Goal: Information Seeking & Learning: Learn about a topic

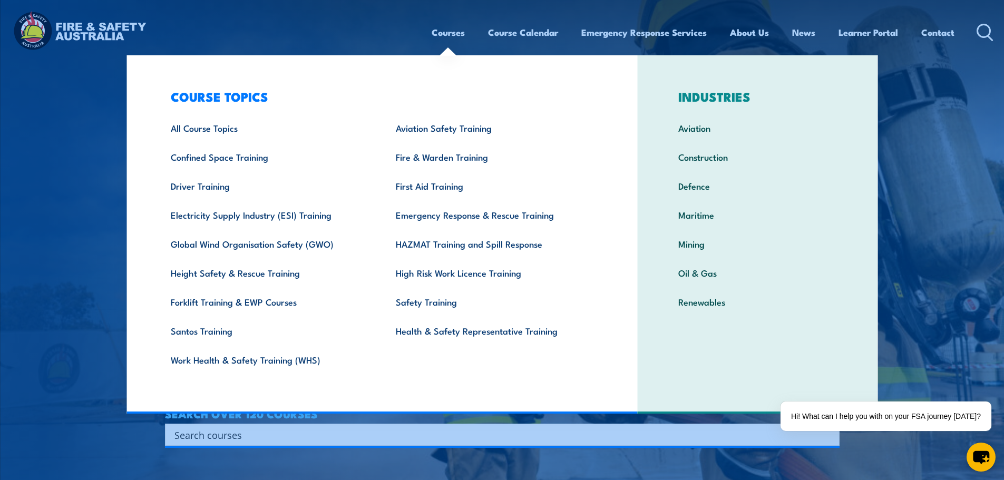
click at [508, 436] on input "Search input" at bounding box center [495, 435] width 642 height 16
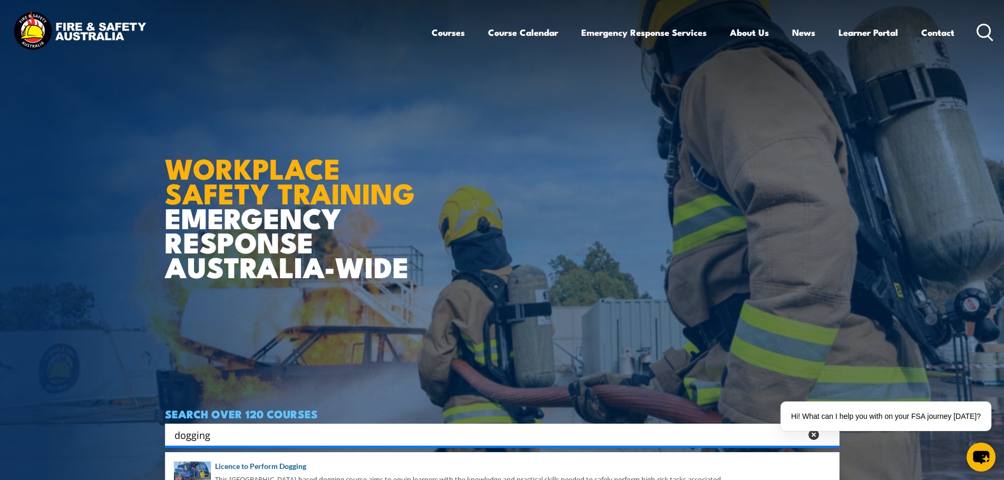
type input "dogging"
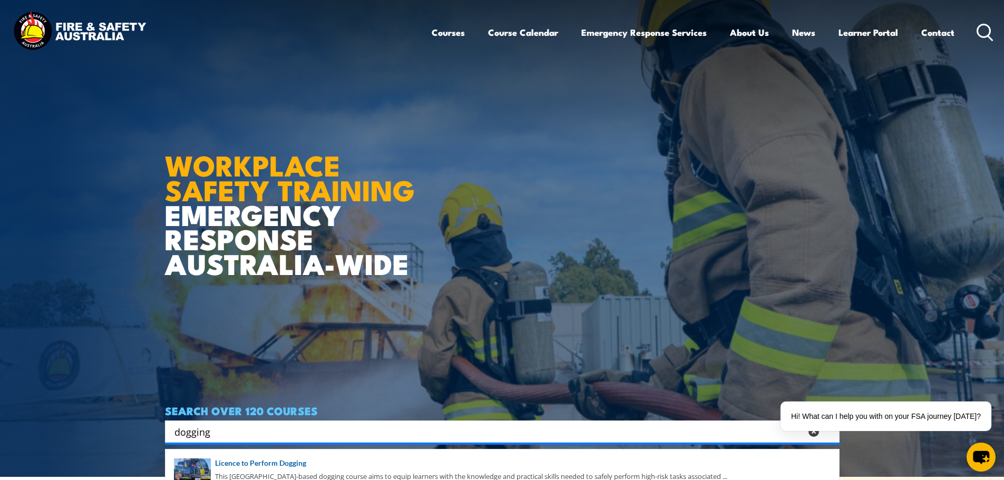
scroll to position [105, 0]
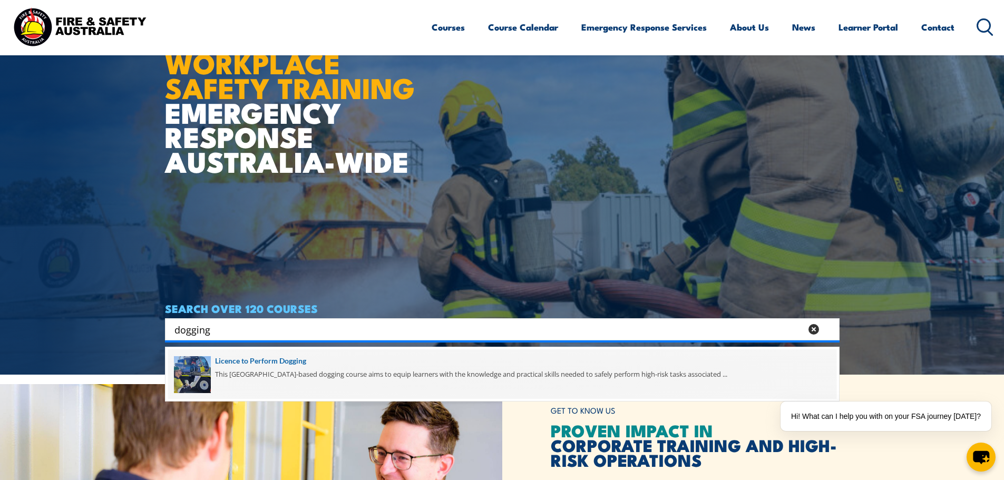
click at [317, 377] on span at bounding box center [502, 374] width 668 height 50
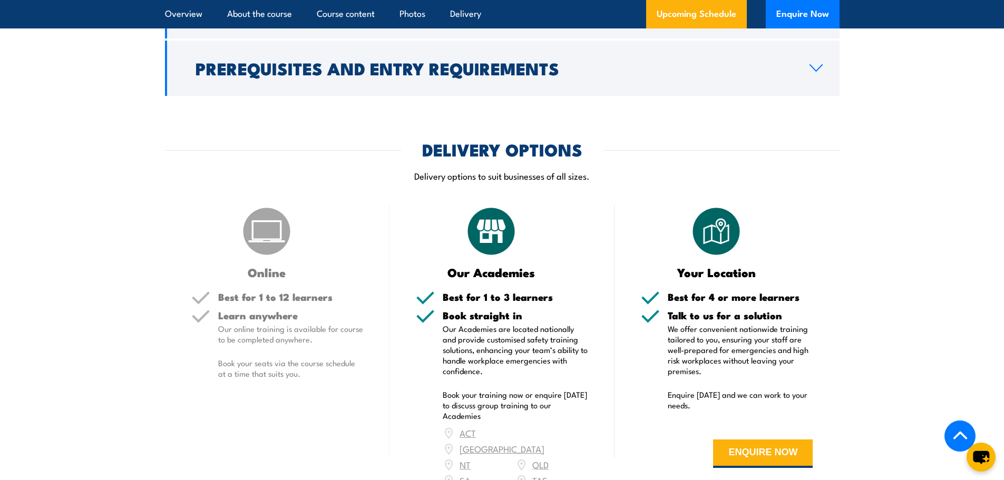
scroll to position [1054, 0]
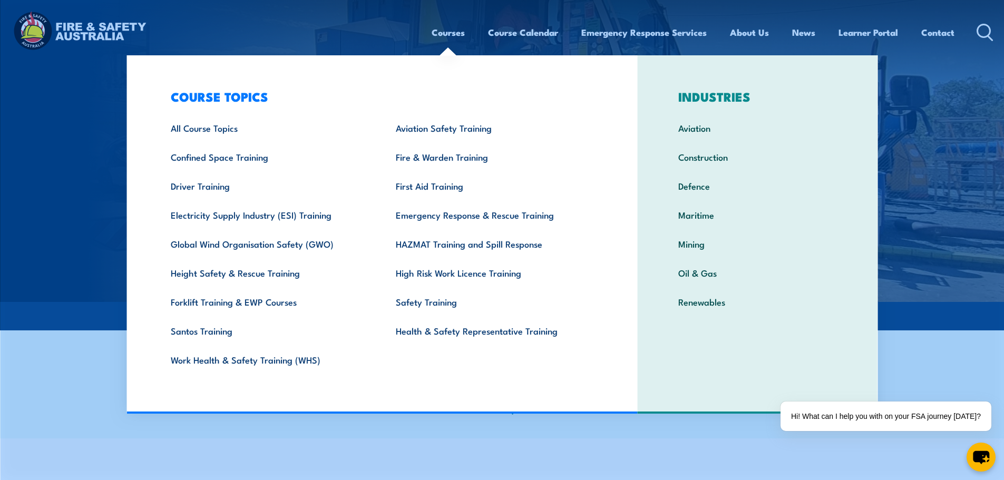
click at [454, 33] on link "Courses" at bounding box center [447, 32] width 33 height 28
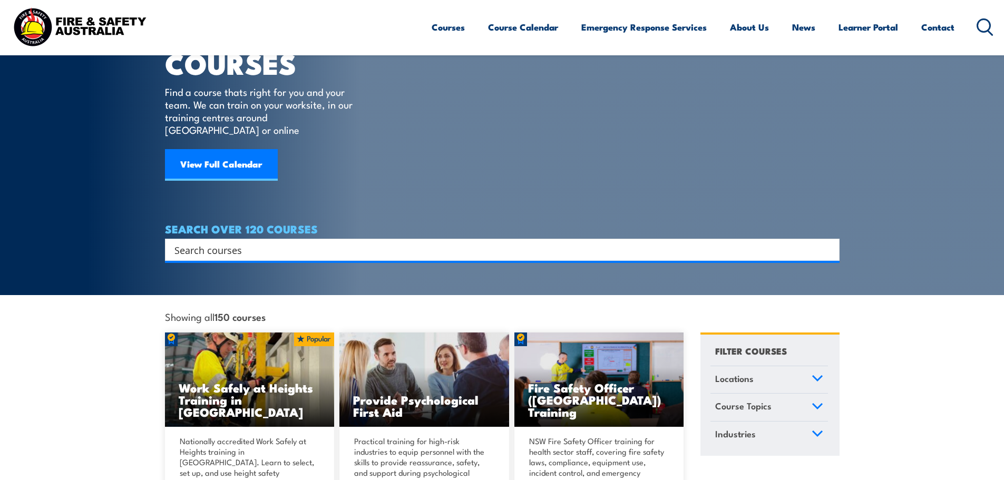
click at [500, 242] on input "Search input" at bounding box center [495, 250] width 642 height 16
type input "dogging"
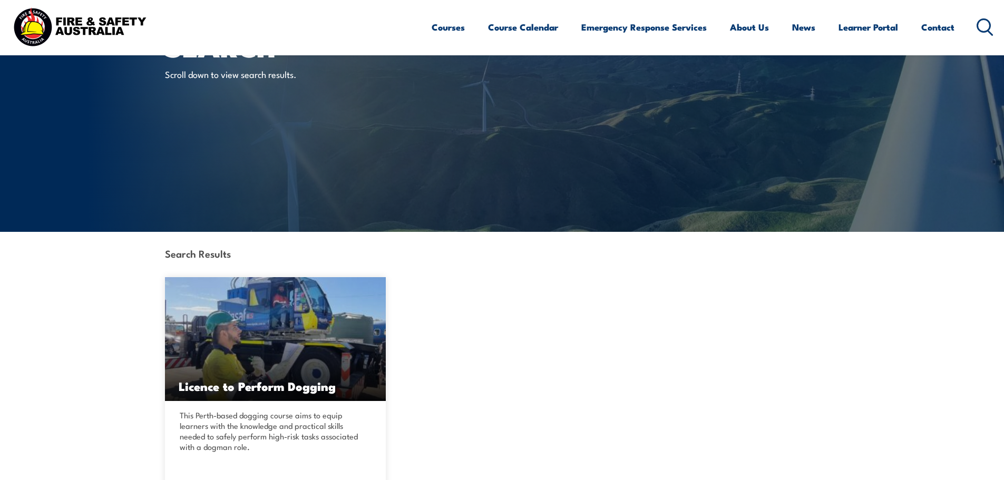
scroll to position [158, 0]
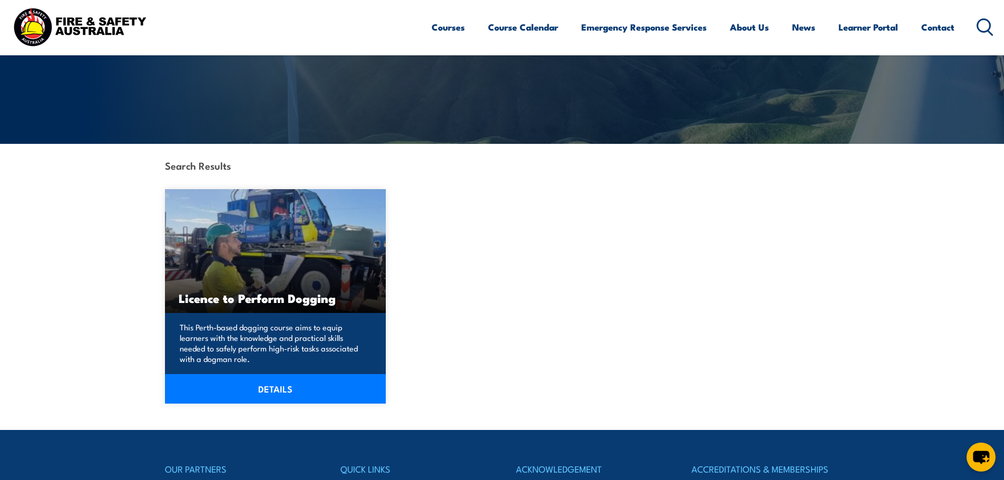
click at [323, 297] on h3 "Licence to Perform Dogging" at bounding box center [276, 298] width 194 height 12
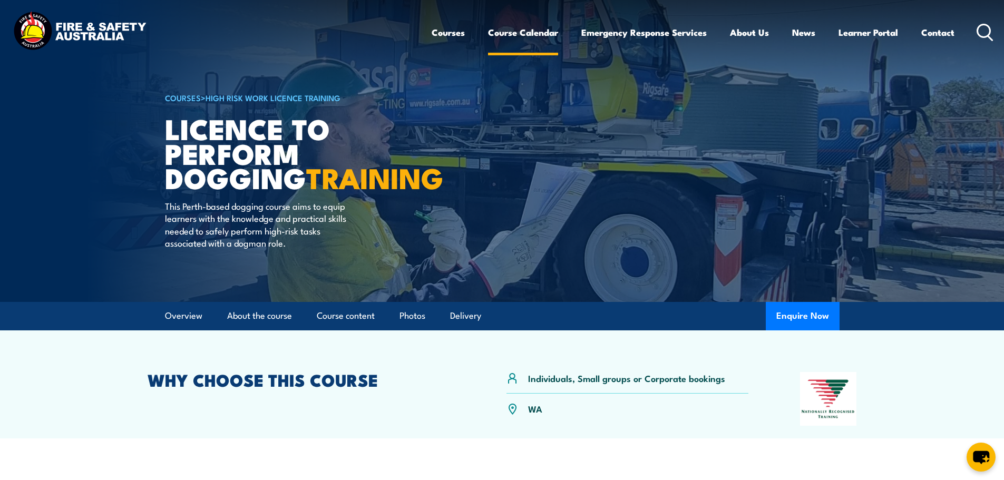
click at [498, 35] on link "Course Calendar" at bounding box center [523, 32] width 70 height 28
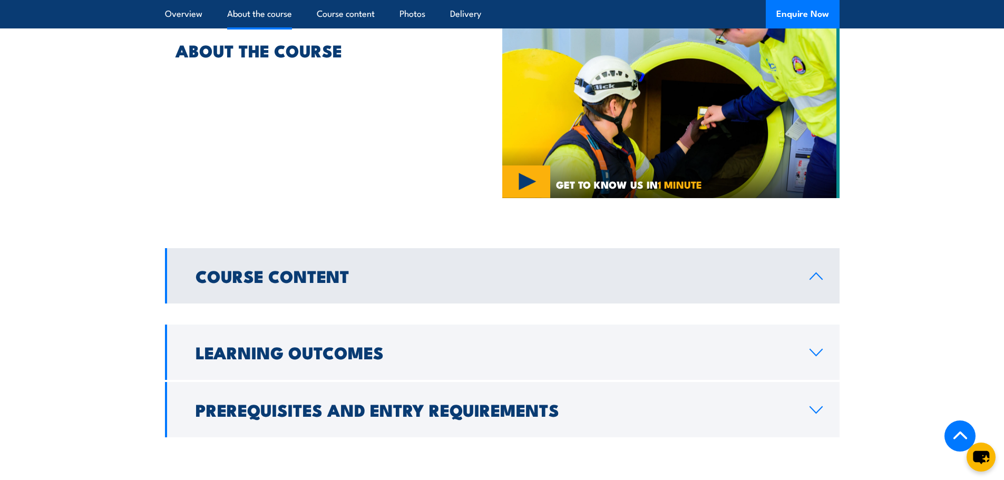
scroll to position [474, 0]
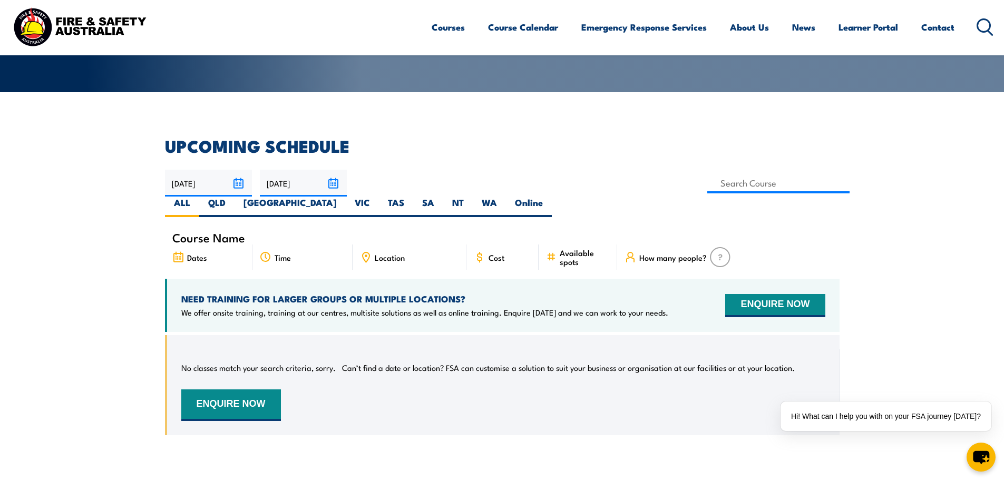
scroll to position [211, 0]
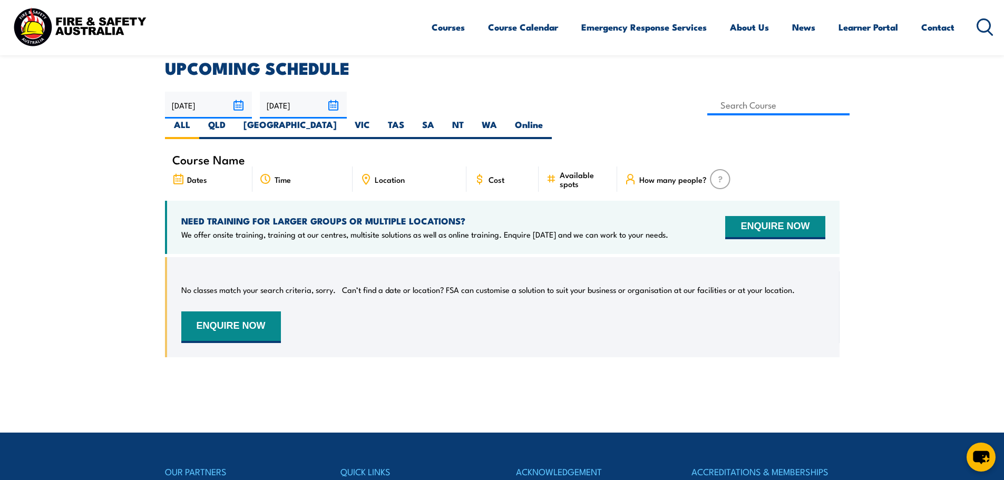
scroll to position [263, 0]
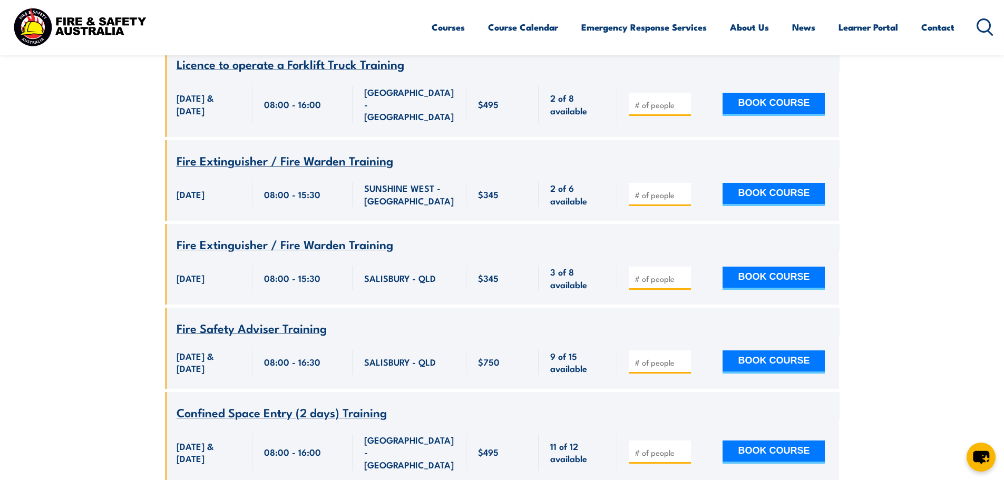
scroll to position [158, 0]
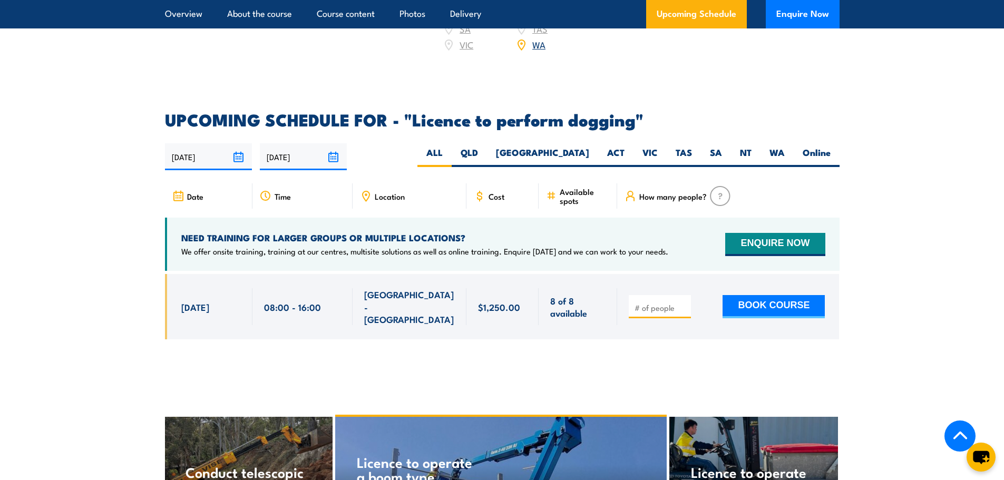
scroll to position [1541, 0]
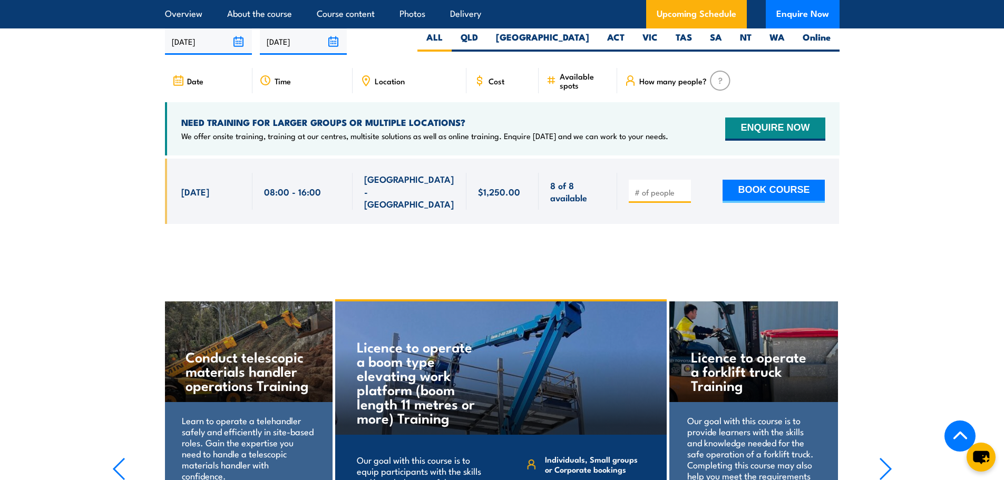
scroll to position [1488, 0]
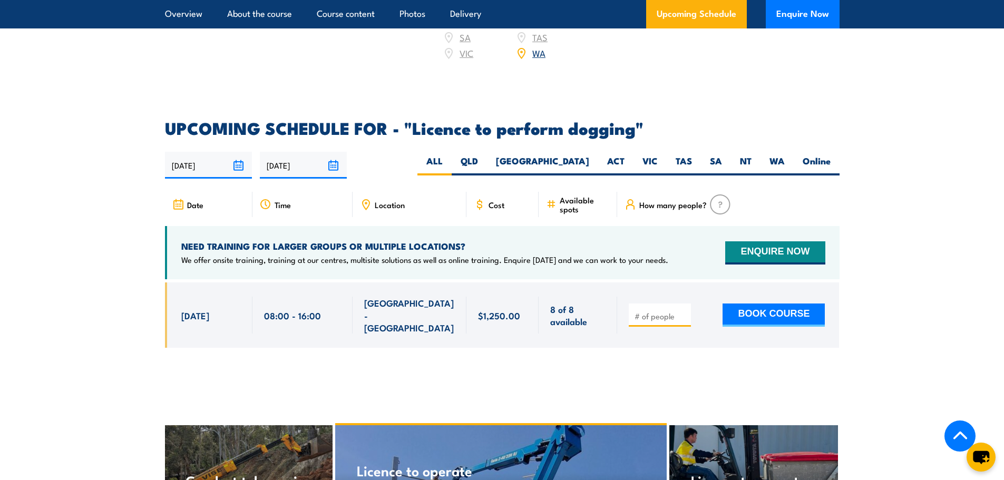
click at [660, 311] on input "number" at bounding box center [660, 316] width 53 height 11
click at [632, 303] on div at bounding box center [660, 314] width 62 height 23
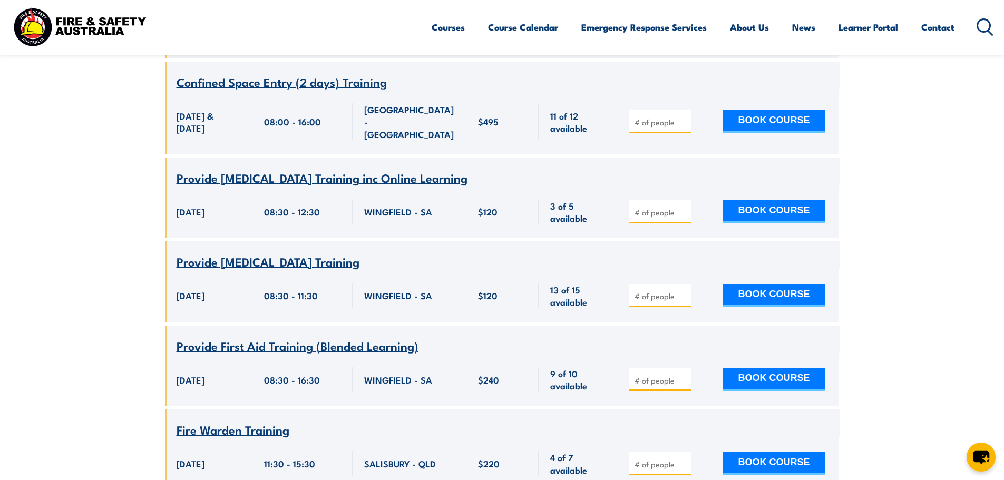
scroll to position [948, 0]
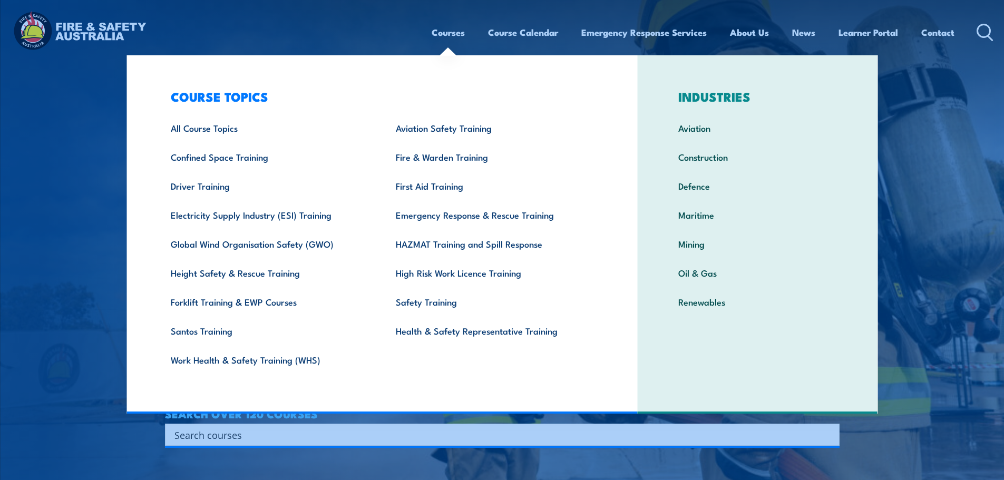
click at [434, 34] on link "Courses" at bounding box center [447, 32] width 33 height 28
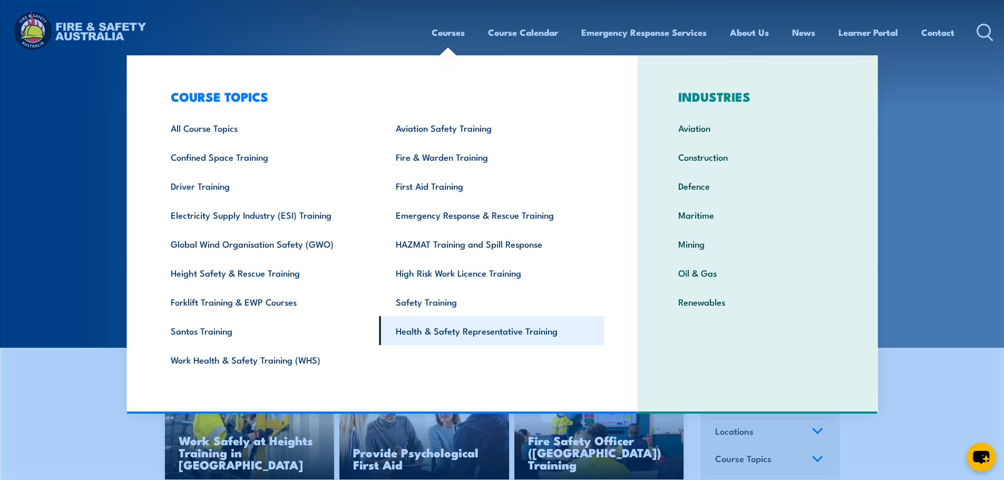
click at [434, 336] on link "Health & Safety Representative Training" at bounding box center [491, 330] width 225 height 29
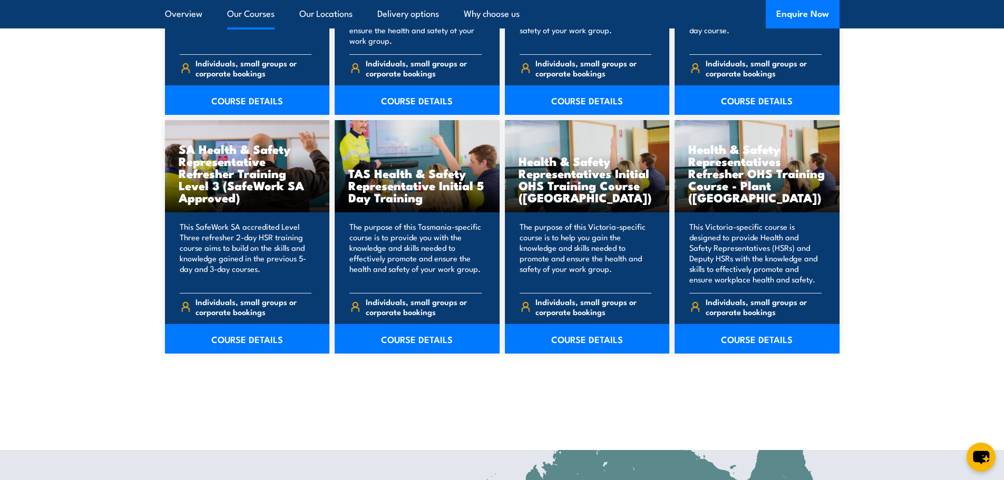
scroll to position [1528, 0]
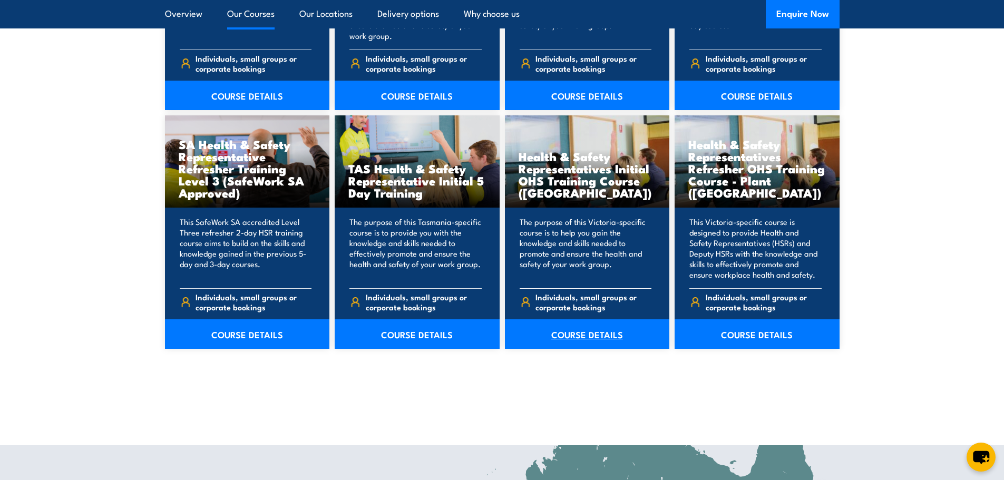
click at [611, 334] on link "COURSE DETAILS" at bounding box center [587, 334] width 165 height 30
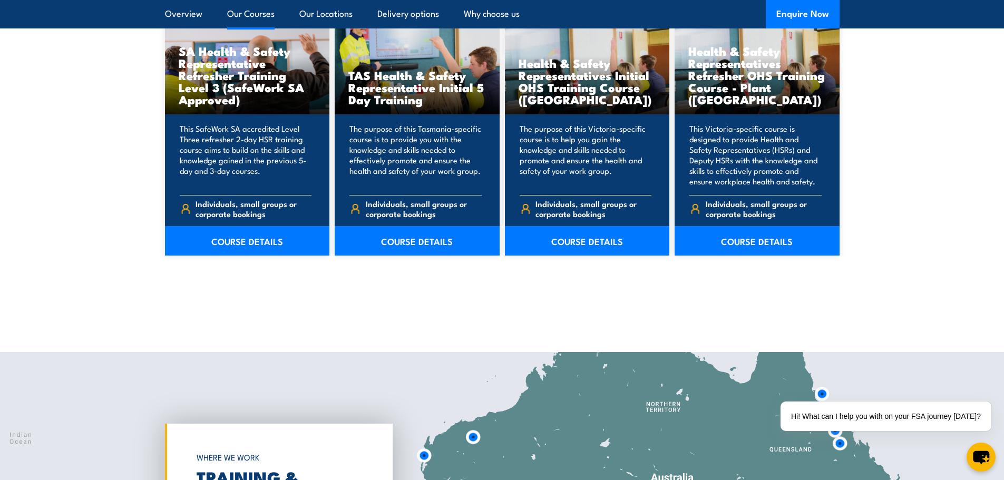
scroll to position [1730, 0]
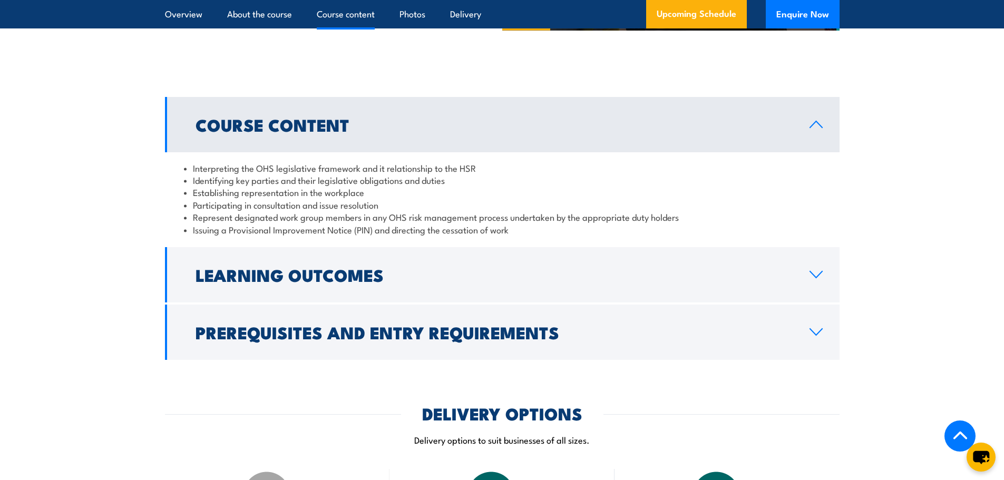
scroll to position [1054, 0]
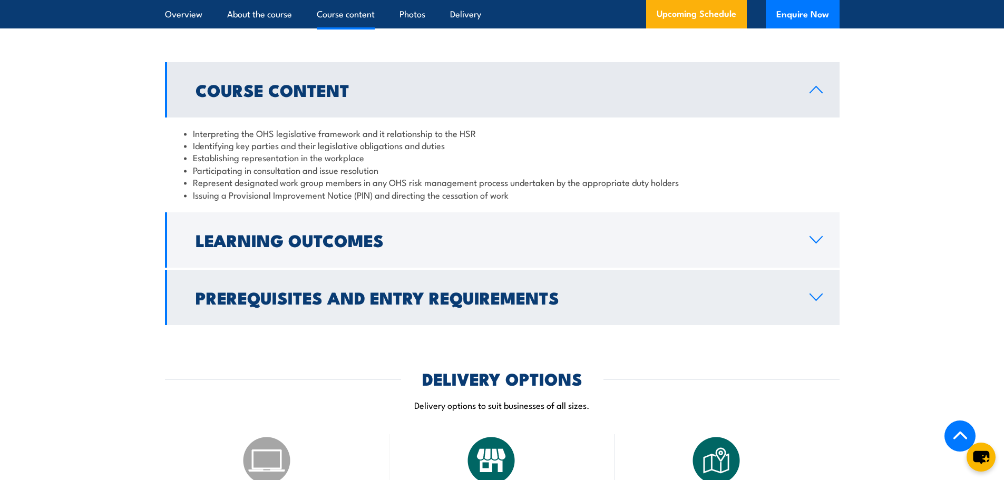
click at [317, 290] on h2 "Prerequisites and Entry Requirements" at bounding box center [493, 297] width 597 height 15
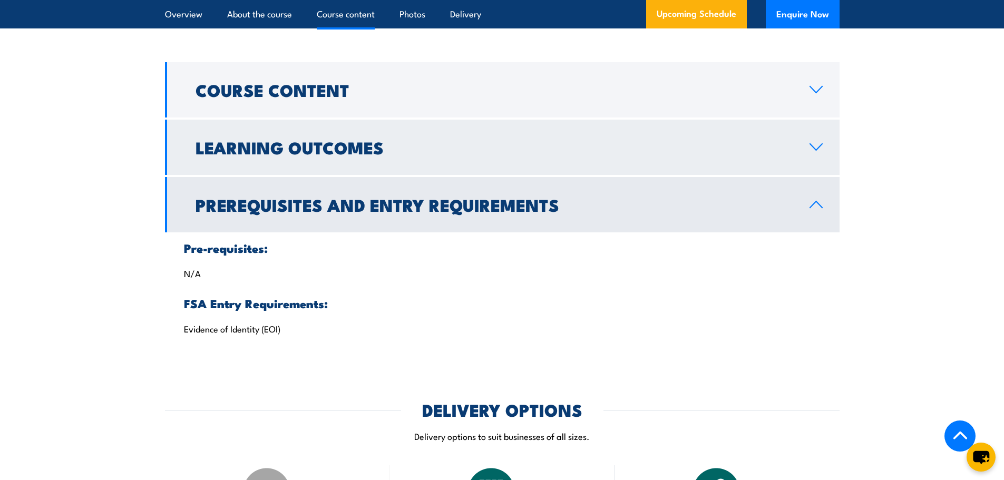
click at [320, 169] on link "Learning Outcomes" at bounding box center [502, 147] width 674 height 55
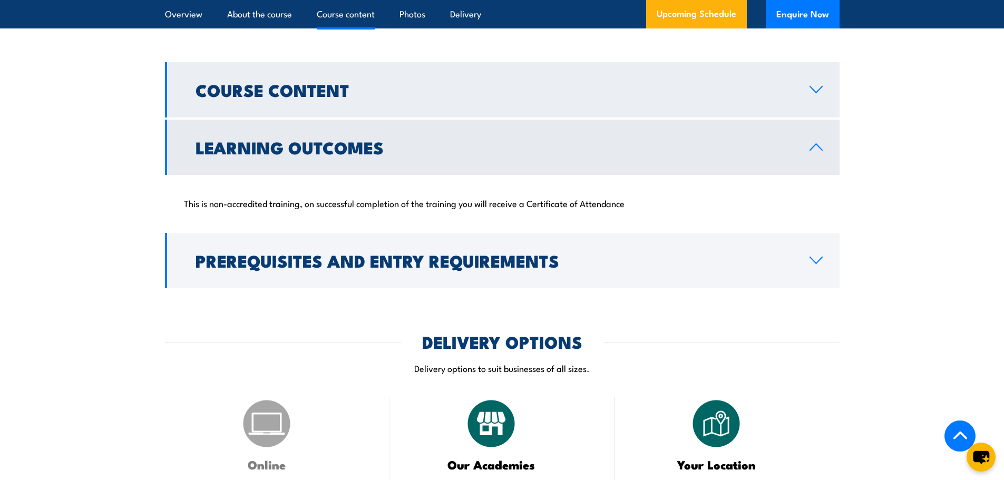
click at [352, 89] on h2 "Course Content" at bounding box center [493, 89] width 597 height 15
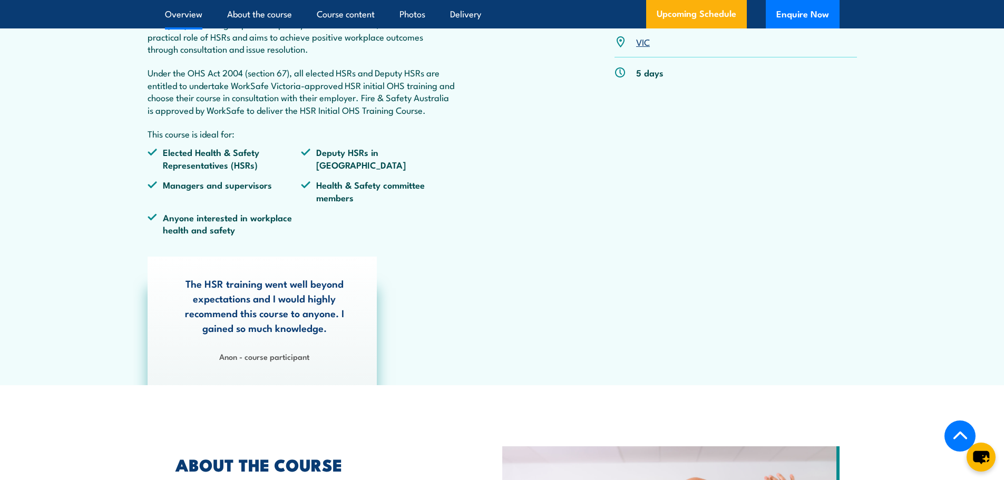
scroll to position [263, 0]
